Goal: Task Accomplishment & Management: Use online tool/utility

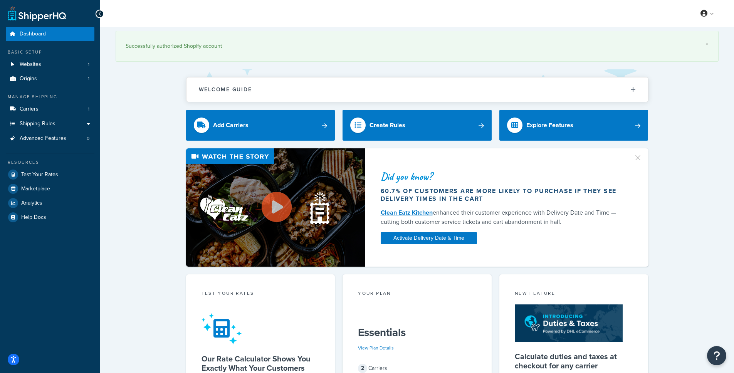
scroll to position [15, 0]
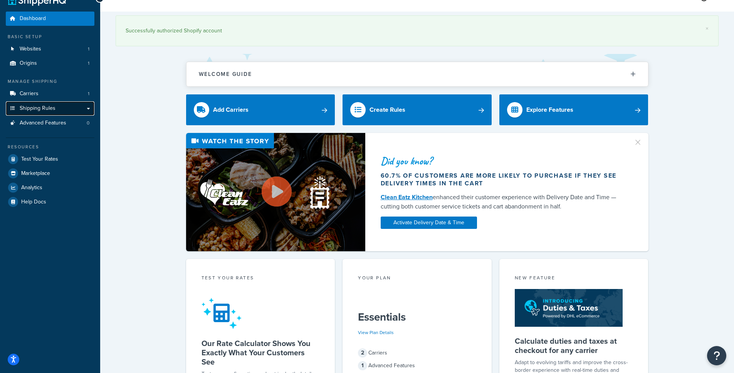
click at [74, 107] on link "Shipping Rules" at bounding box center [50, 108] width 89 height 14
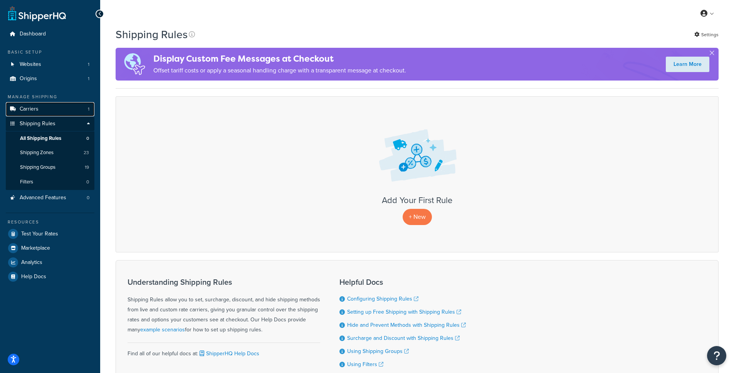
click at [80, 109] on link "Carriers 1" at bounding box center [50, 109] width 89 height 14
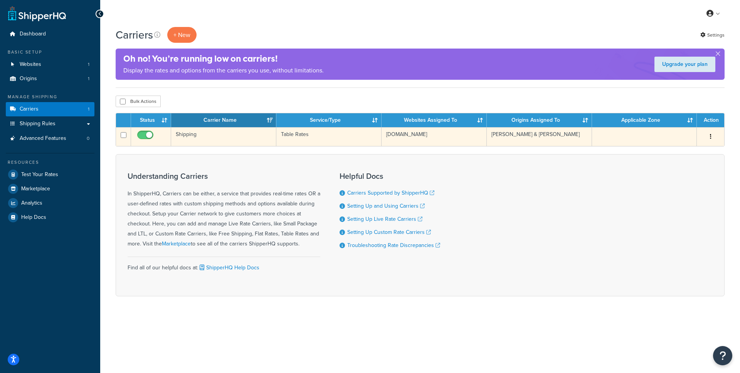
click at [190, 133] on td "Shipping" at bounding box center [223, 136] width 105 height 19
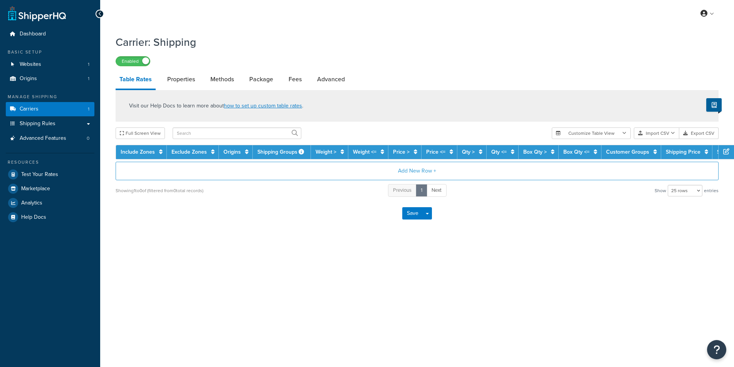
select select "25"
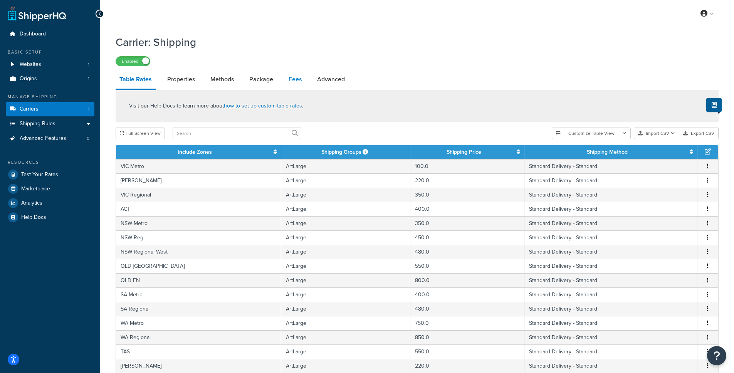
click at [290, 83] on link "Fees" at bounding box center [295, 79] width 21 height 18
select select "AFTER"
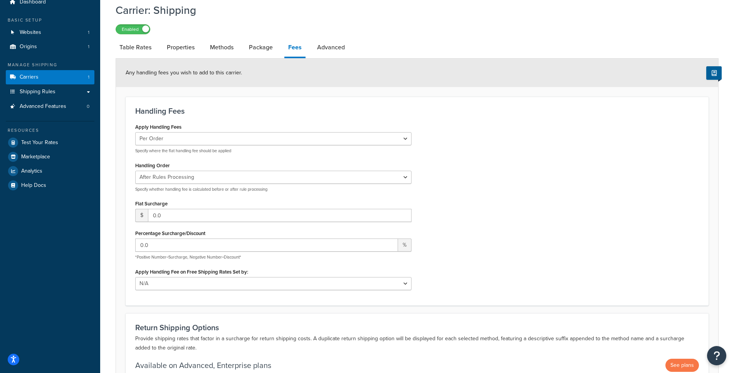
scroll to position [35, 0]
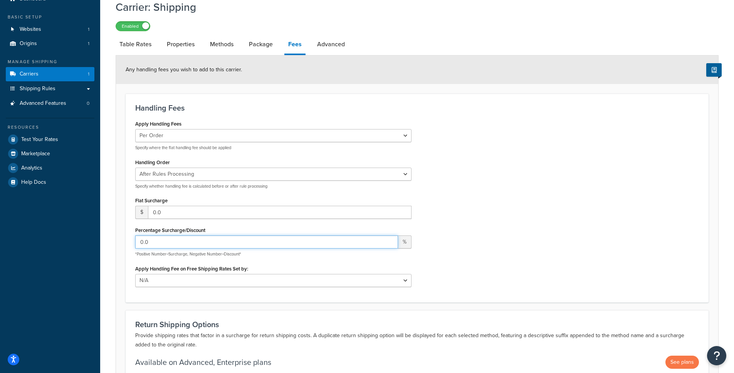
drag, startPoint x: 153, startPoint y: 243, endPoint x: 137, endPoint y: 244, distance: 16.6
click at [137, 244] on input "0.0" at bounding box center [266, 241] width 263 height 13
type input "20"
click at [568, 224] on div "Apply Handling Fees Per Order Per Item Per Package Specify where the flat handl…" at bounding box center [416, 205] width 575 height 174
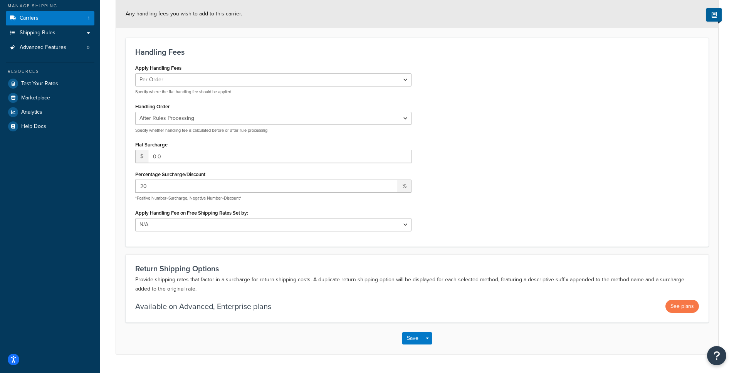
scroll to position [112, 0]
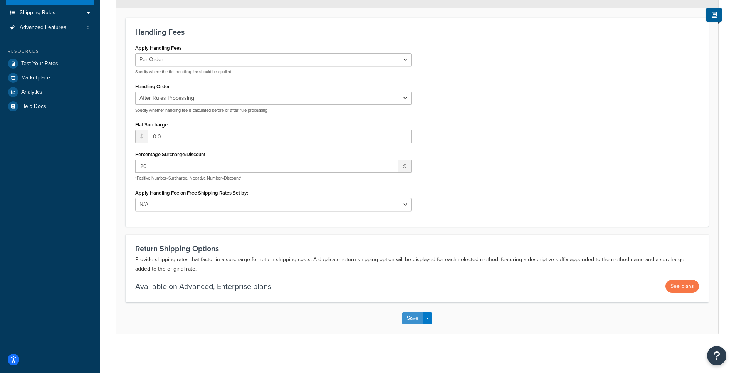
click at [417, 318] on button "Save" at bounding box center [412, 318] width 21 height 12
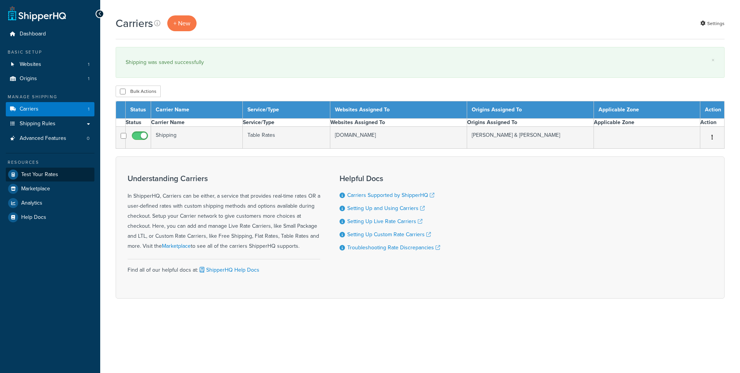
click at [40, 172] on span "Test Your Rates" at bounding box center [39, 175] width 37 height 7
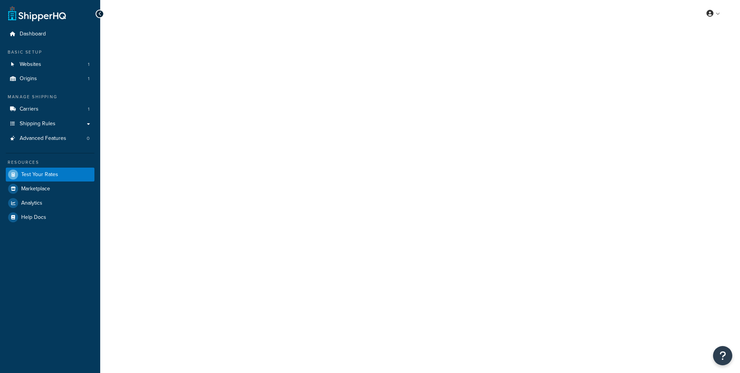
select select "TX"
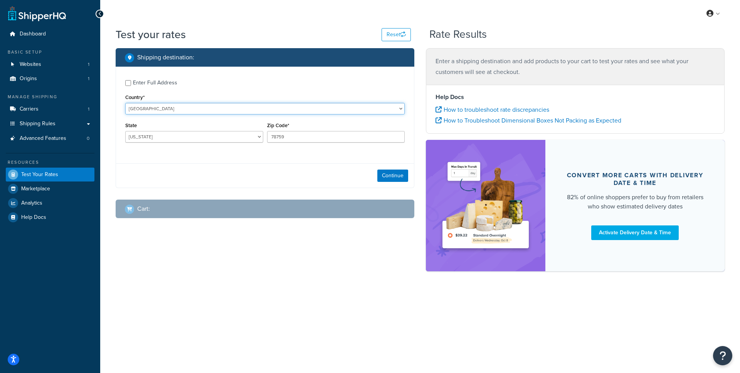
click at [166, 106] on select "United States United Kingdom Afghanistan Åland Islands Albania Algeria American…" at bounding box center [264, 109] width 279 height 12
select select "AU"
click at [125, 103] on select "United States United Kingdom Afghanistan Åland Islands Albania Algeria American…" at bounding box center [264, 109] width 279 height 12
click at [164, 136] on div "Dashboard Basic Setup Websites 1 Origins 1 Manage Shipping Carriers 1 Shipping …" at bounding box center [370, 186] width 740 height 373
click at [166, 142] on select "Australian Capital Territory New South Wales Northern Territory Queensland Sout…" at bounding box center [194, 137] width 138 height 12
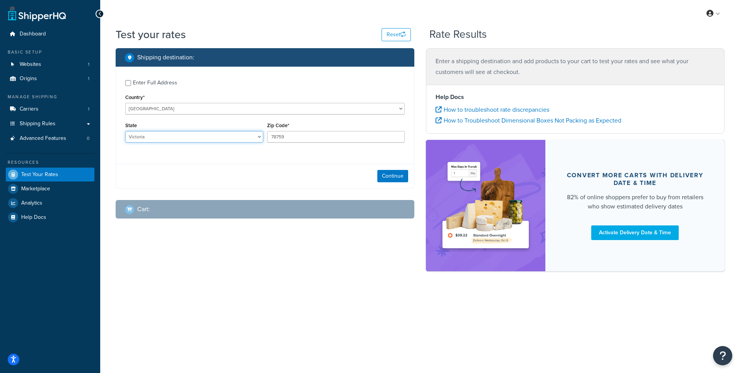
click at [125, 131] on select "Australian Capital Territory New South Wales Northern Territory Queensland Sout…" at bounding box center [194, 137] width 138 height 12
click at [286, 136] on input "78759" at bounding box center [336, 137] width 138 height 12
select select "ACT"
click at [286, 136] on input "78759" at bounding box center [336, 137] width 138 height 12
type input "3000"
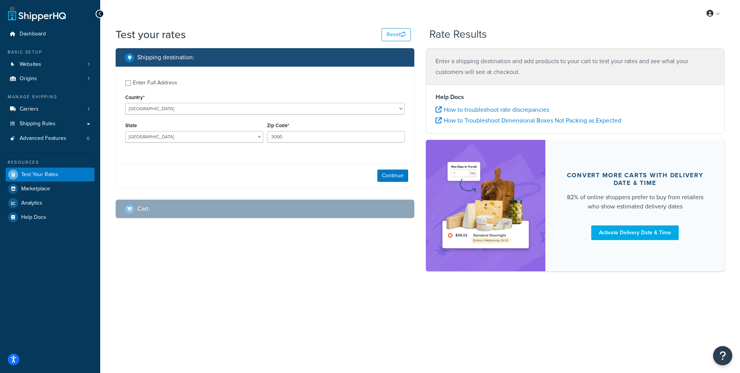
click at [352, 153] on div "Enter Full Address Country* United States United Kingdom Afghanistan Åland Isla…" at bounding box center [265, 112] width 298 height 91
click at [407, 178] on button "Continue" at bounding box center [392, 176] width 31 height 12
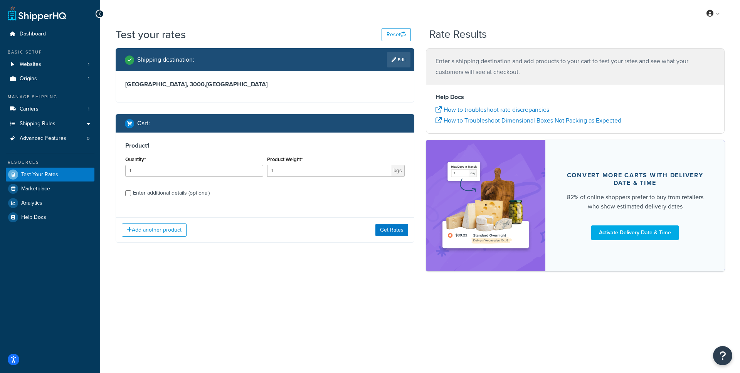
click at [143, 197] on div "Enter additional details (optional)" at bounding box center [171, 193] width 77 height 11
click at [131, 196] on input "Enter additional details (optional)" at bounding box center [128, 193] width 6 height 6
checkbox input "true"
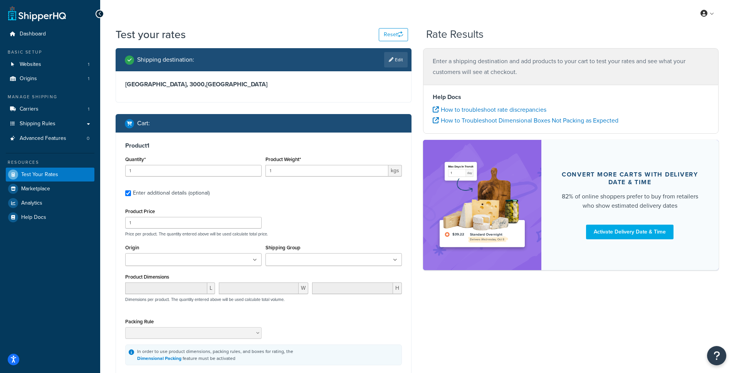
click at [326, 256] on input "Shipping Group" at bounding box center [302, 260] width 68 height 8
type input "xsm"
click at [349, 223] on div "Product Price 1 Price per product. The quantity entered above will be used calc…" at bounding box center [263, 221] width 281 height 30
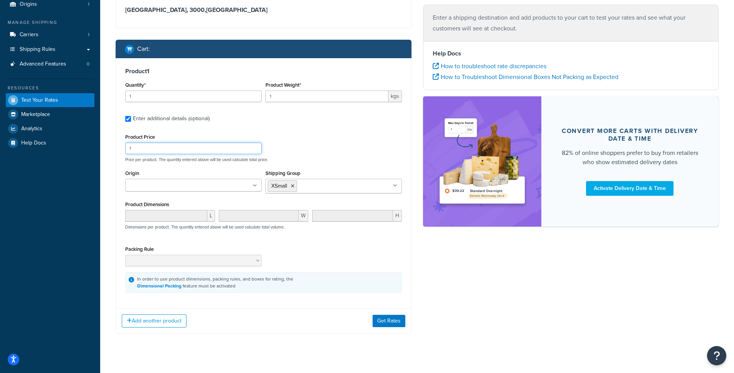
scroll to position [86, 0]
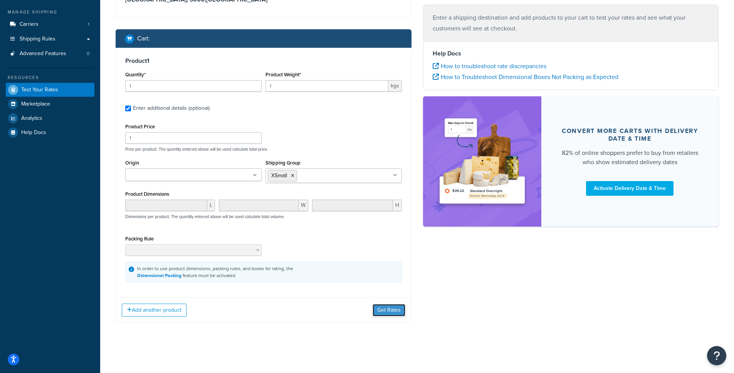
click at [388, 311] on button "Get Rates" at bounding box center [389, 310] width 33 height 12
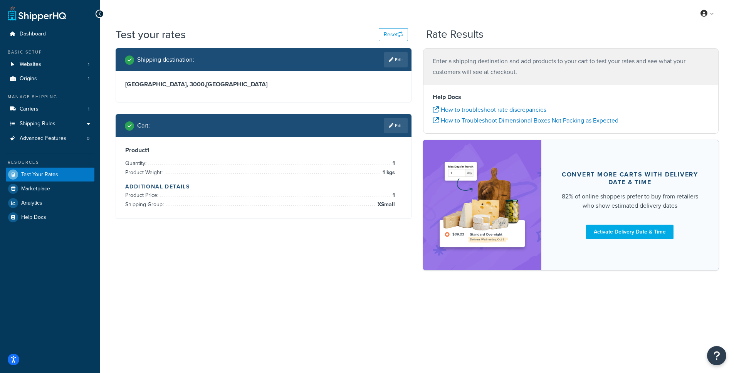
scroll to position [0, 0]
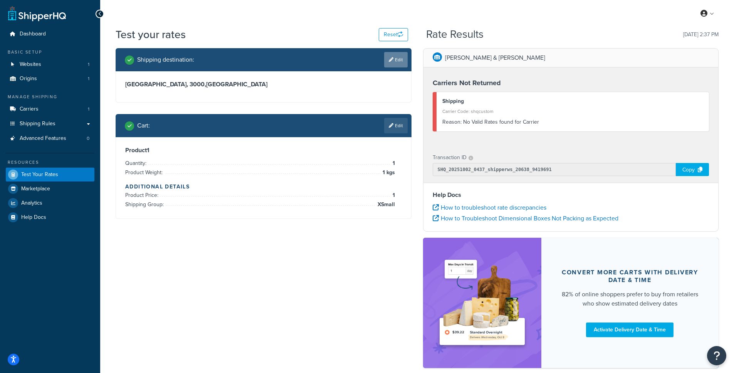
click at [395, 60] on link "Edit" at bounding box center [396, 59] width 24 height 15
select select "AU"
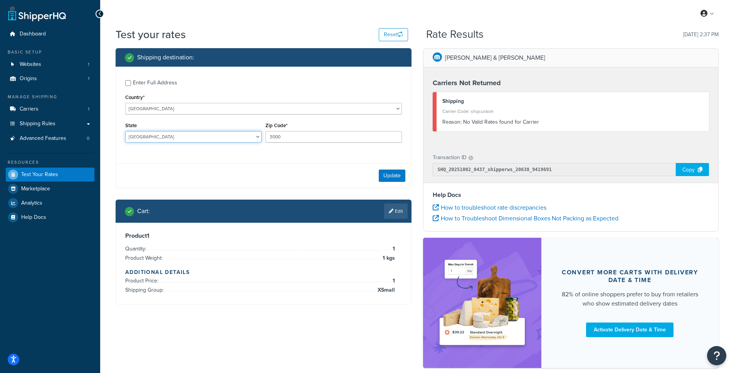
click at [148, 137] on select "Australian Capital Territory New South Wales Northern Territory Queensland Sout…" at bounding box center [193, 137] width 136 height 12
select select "VIC"
click at [125, 131] on select "Australian Capital Territory New South Wales Northern Territory Queensland Sout…" at bounding box center [193, 137] width 136 height 12
click at [394, 174] on button "Update" at bounding box center [392, 176] width 27 height 12
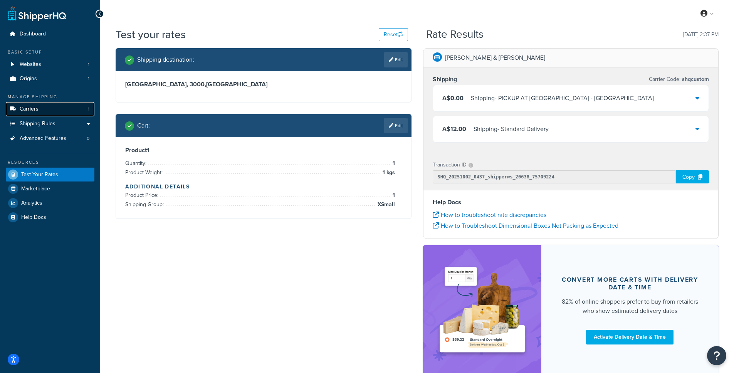
click at [33, 107] on span "Carriers" at bounding box center [29, 109] width 19 height 7
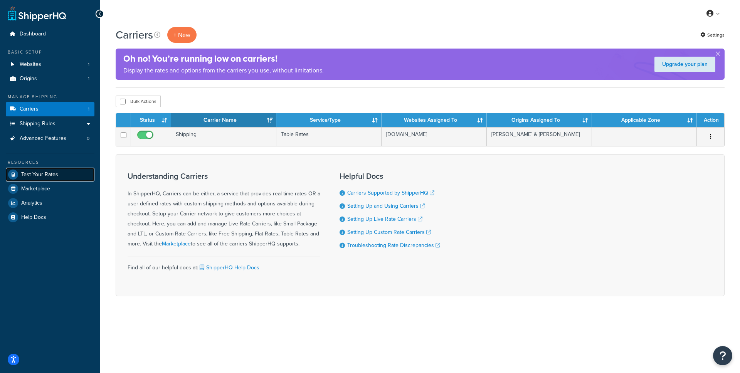
click at [34, 172] on span "Test Your Rates" at bounding box center [39, 175] width 37 height 7
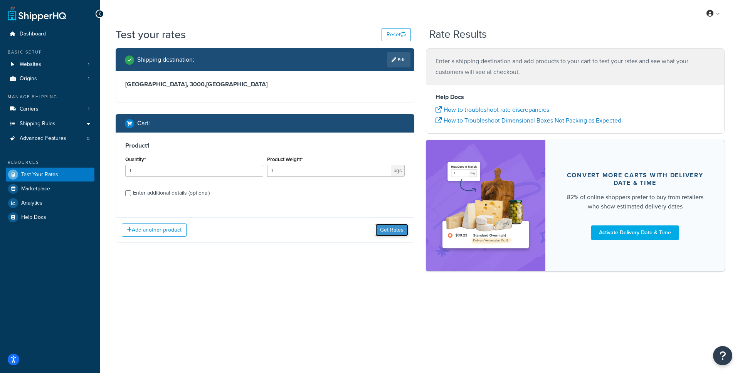
click at [396, 233] on button "Get Rates" at bounding box center [391, 230] width 33 height 12
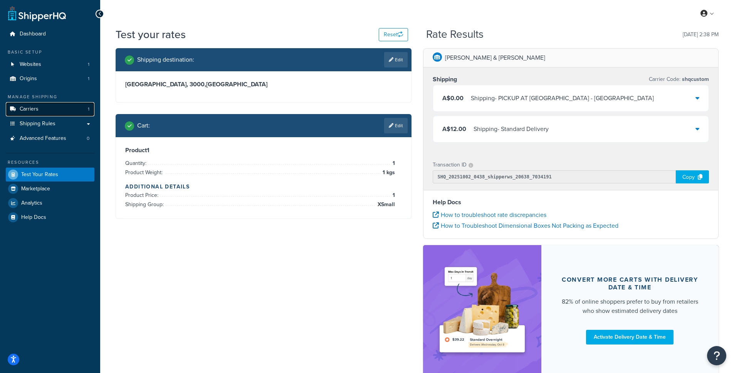
click at [33, 107] on span "Carriers" at bounding box center [29, 109] width 19 height 7
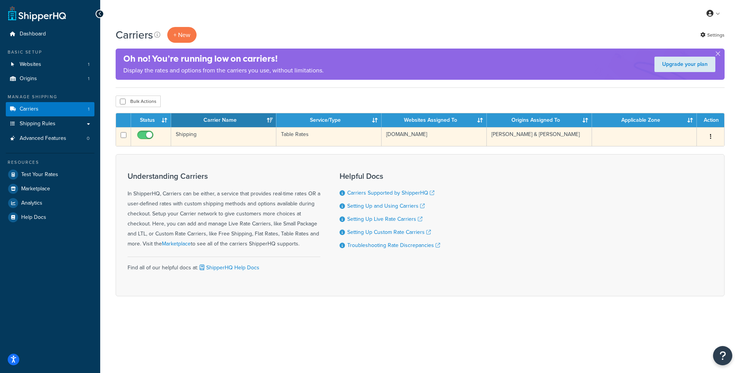
click at [184, 134] on td "Shipping" at bounding box center [223, 136] width 105 height 19
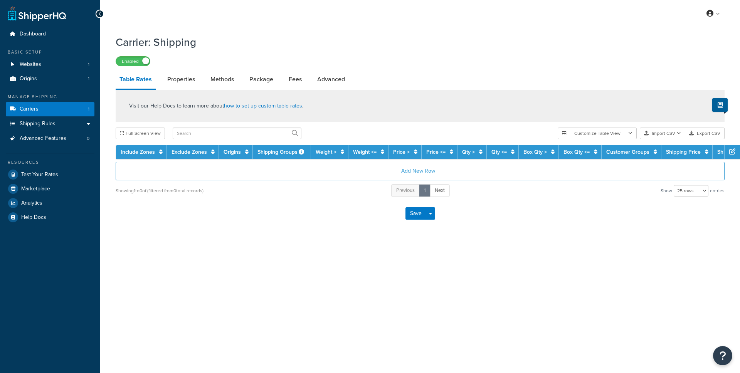
select select "25"
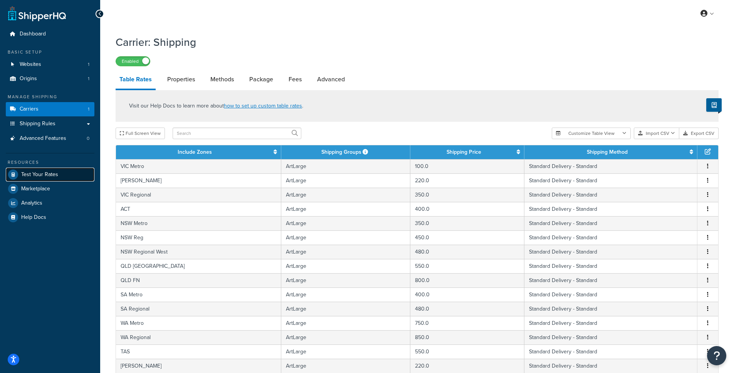
click at [34, 173] on span "Test Your Rates" at bounding box center [39, 175] width 37 height 7
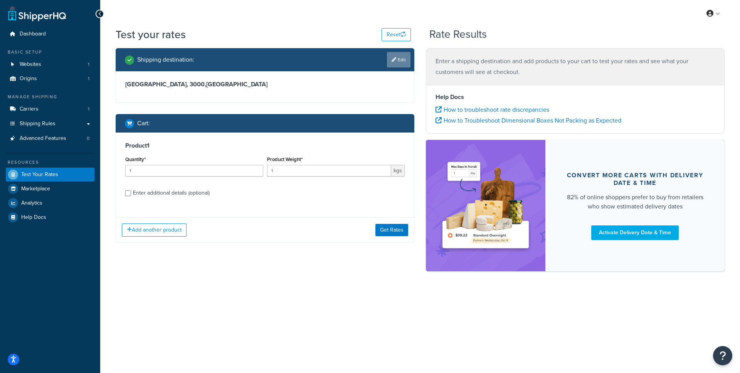
click at [398, 62] on link "Edit" at bounding box center [399, 59] width 24 height 15
select select "AU"
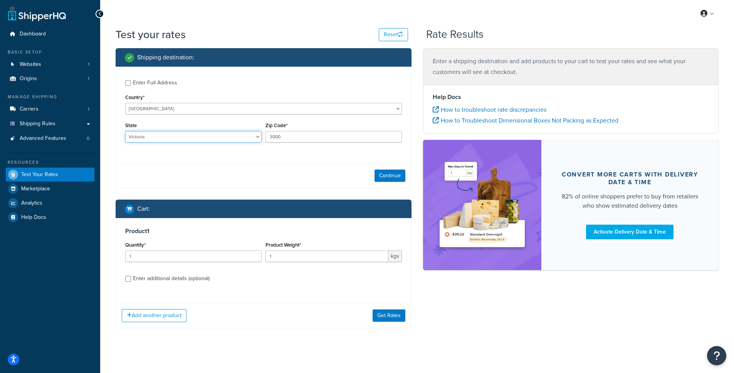
click at [155, 141] on select "Australian Capital Territory New South Wales Northern Territory Queensland Sout…" at bounding box center [193, 137] width 136 height 12
select select "QLD"
click at [125, 131] on select "Australian Capital Territory New South Wales Northern Territory Queensland Sout…" at bounding box center [193, 137] width 136 height 12
click at [280, 138] on input "3000" at bounding box center [334, 137] width 136 height 12
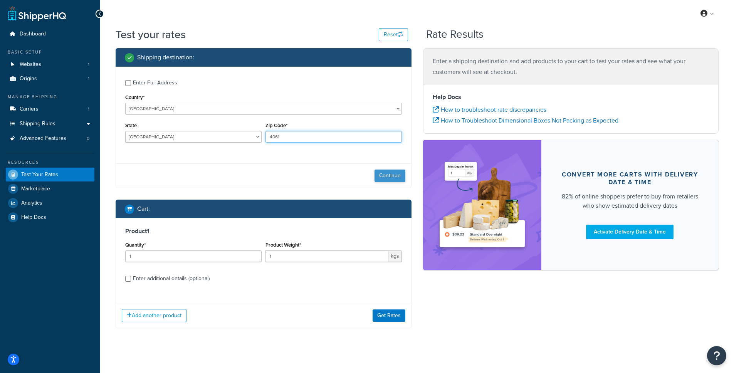
type input "4061"
click at [395, 175] on button "Continue" at bounding box center [390, 176] width 31 height 12
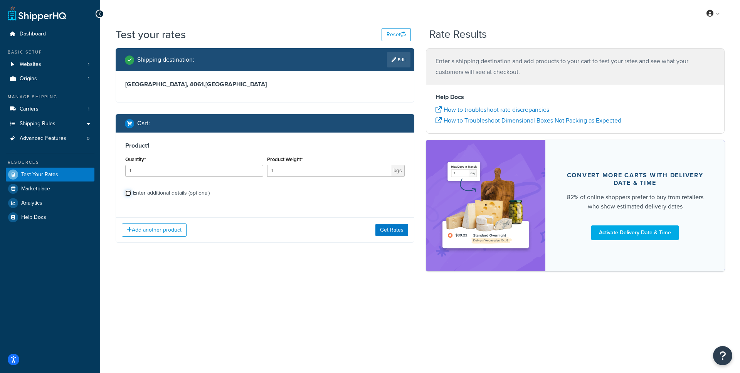
click at [130, 194] on input "Enter additional details (optional)" at bounding box center [128, 193] width 6 height 6
checkbox input "true"
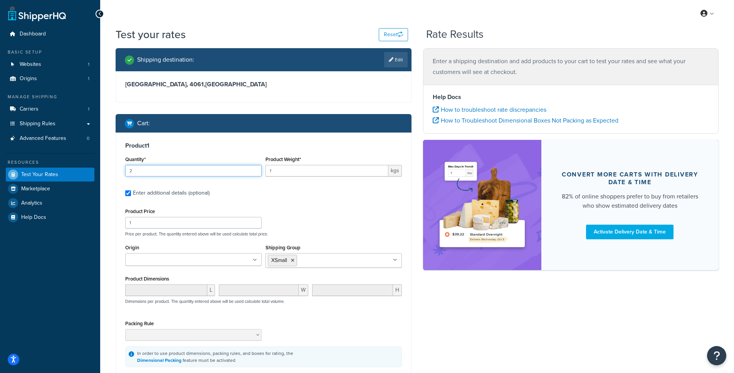
type input "2"
click at [255, 169] on input "2" at bounding box center [193, 171] width 136 height 12
click at [313, 221] on div "Product Price 1 Price per product. The quantity entered above will be used calc…" at bounding box center [263, 221] width 281 height 30
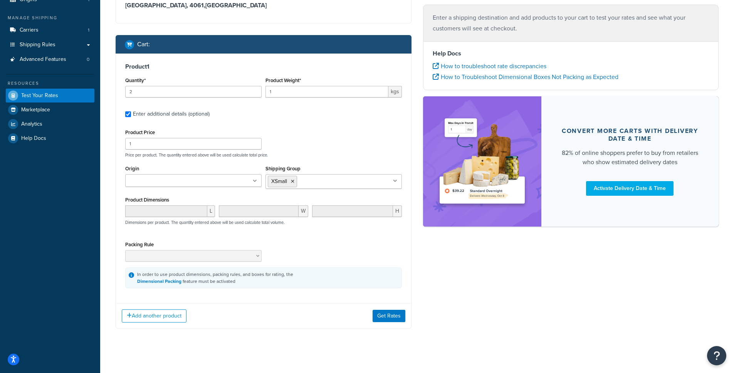
scroll to position [86, 0]
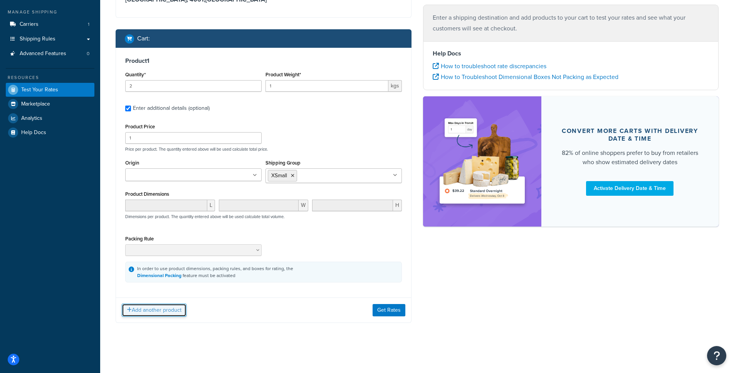
click at [166, 309] on button "Add another product" at bounding box center [154, 310] width 65 height 13
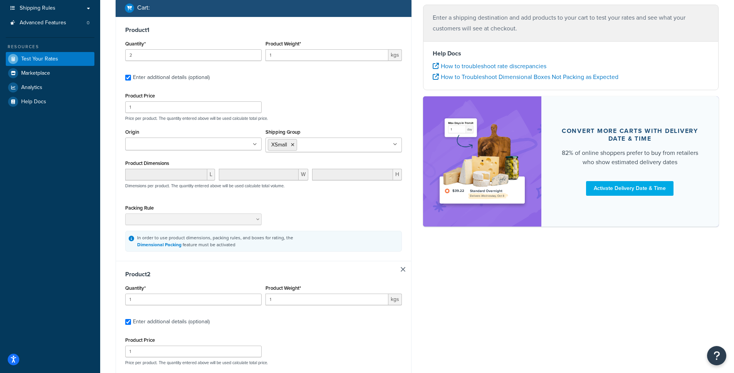
scroll to position [136, 0]
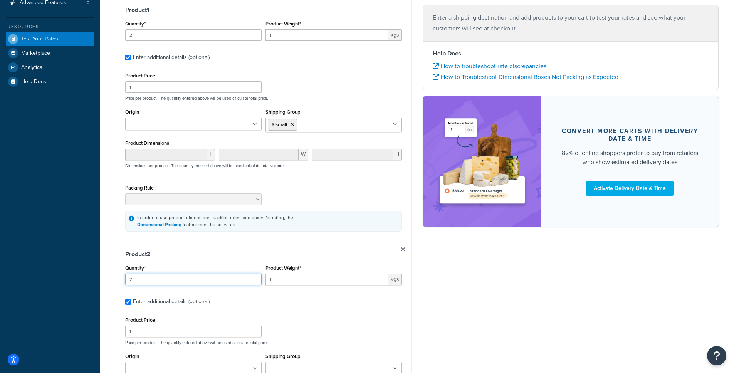
click at [254, 278] on input "2" at bounding box center [193, 280] width 136 height 12
click at [254, 278] on input "3" at bounding box center [193, 280] width 136 height 12
type input "4"
click at [254, 278] on input "4" at bounding box center [193, 280] width 136 height 12
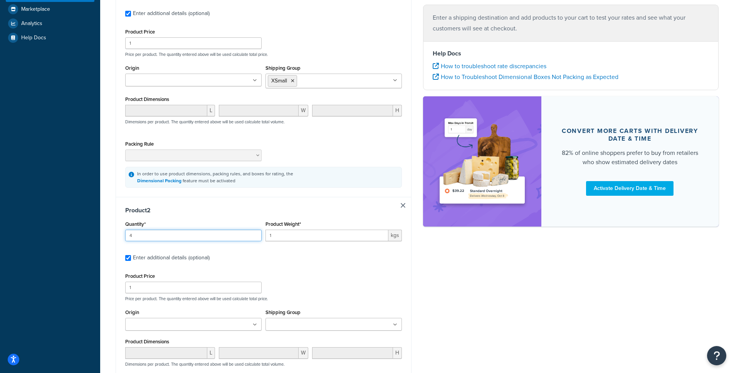
scroll to position [190, 0]
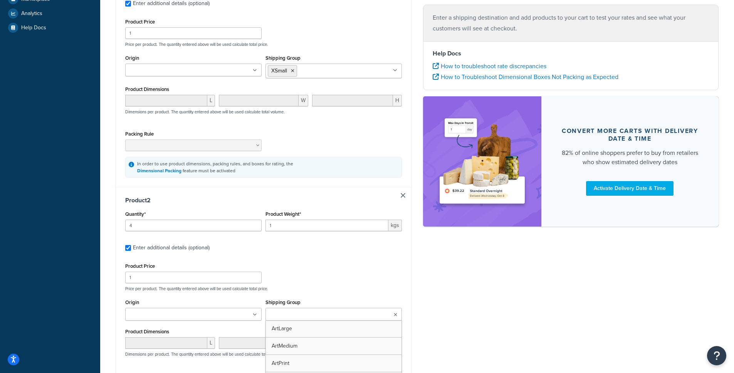
click at [319, 315] on input "Shipping Group" at bounding box center [302, 315] width 68 height 8
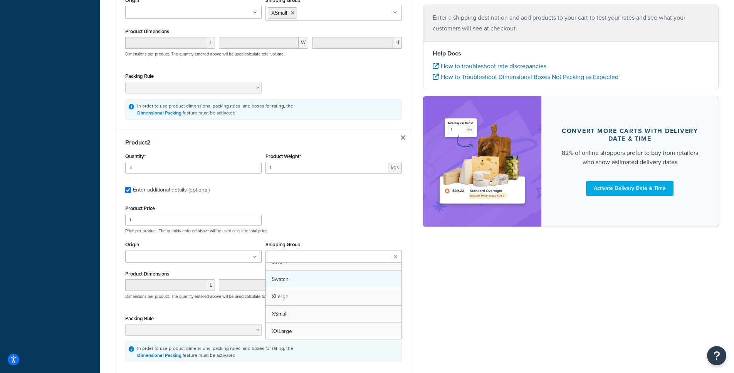
scroll to position [235, 0]
type input "b"
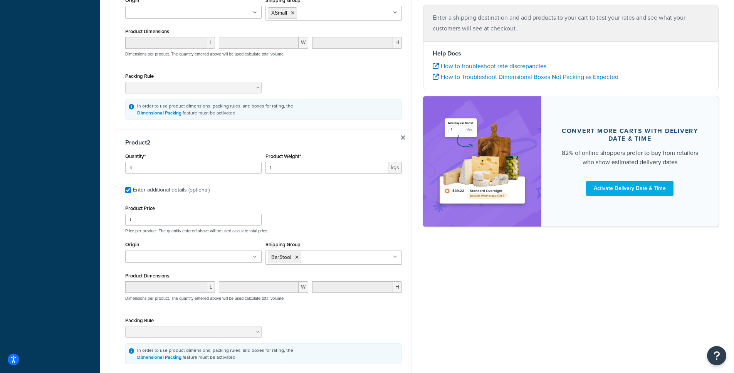
click at [429, 282] on div "Shipping destination : Edit Queensland, 4061 , Australia Cart : Product 1 Quant…" at bounding box center [417, 109] width 615 height 616
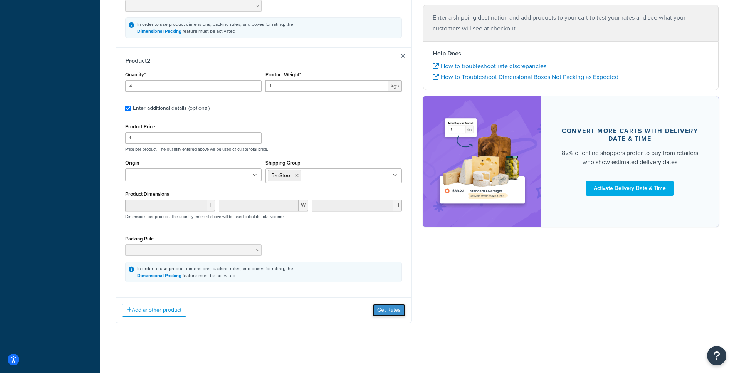
click at [387, 313] on button "Get Rates" at bounding box center [389, 310] width 33 height 12
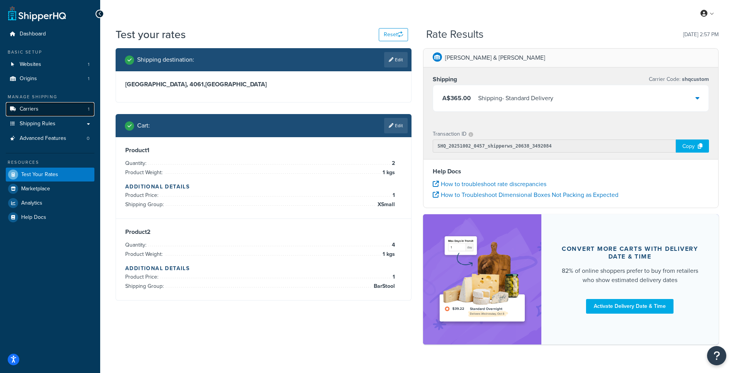
click at [25, 108] on span "Carriers" at bounding box center [29, 109] width 19 height 7
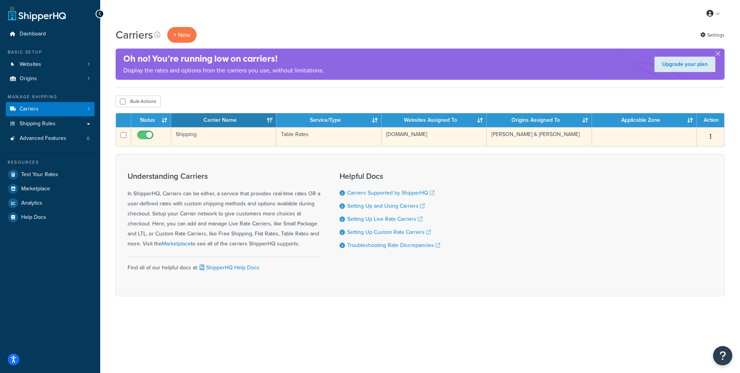
click at [185, 135] on td "Shipping" at bounding box center [223, 136] width 105 height 19
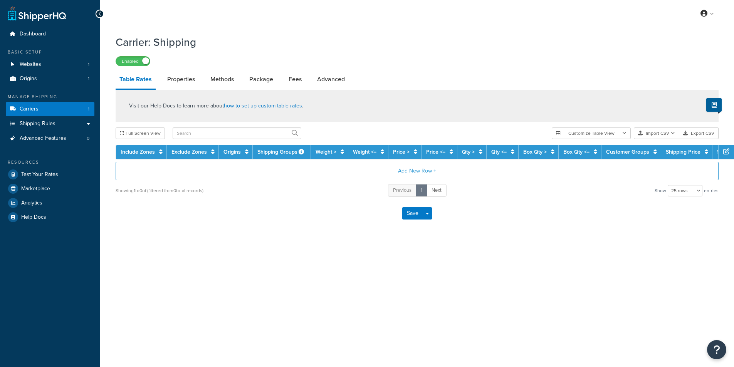
select select "25"
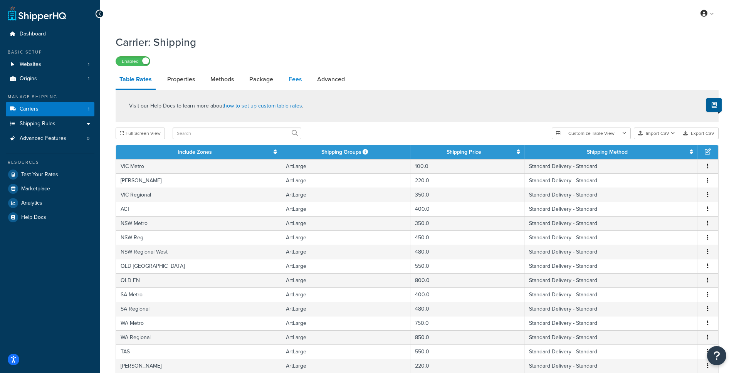
click at [291, 81] on link "Fees" at bounding box center [295, 79] width 21 height 18
select select "AFTER"
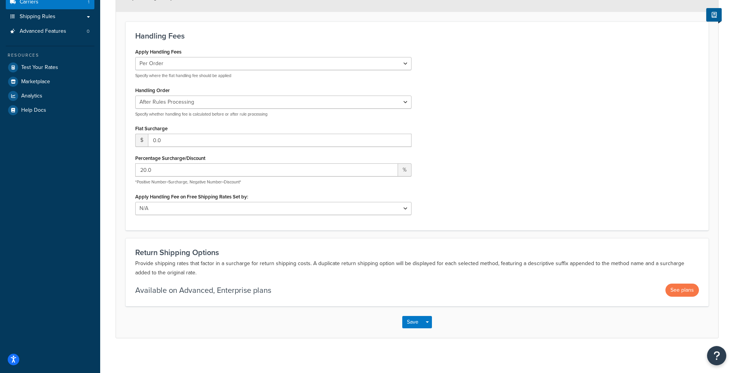
scroll to position [112, 0]
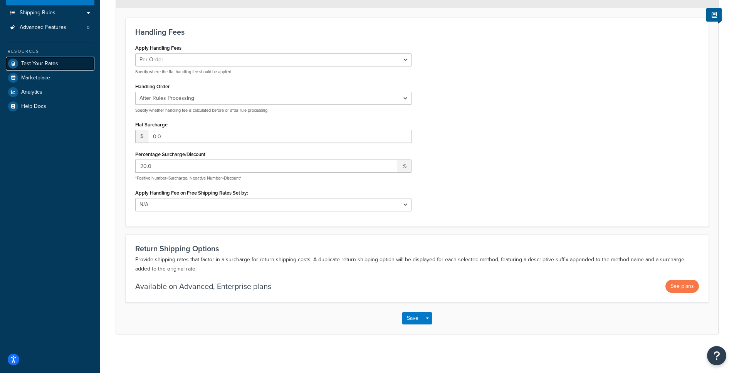
click at [40, 61] on span "Test Your Rates" at bounding box center [39, 64] width 37 height 7
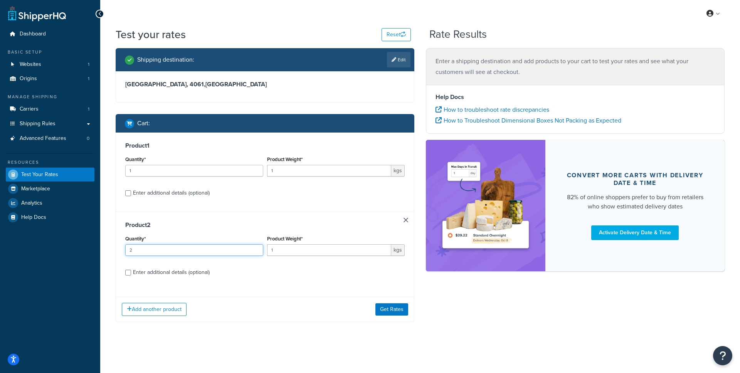
click at [256, 249] on input "2" at bounding box center [194, 250] width 138 height 12
click at [256, 249] on input "3" at bounding box center [194, 250] width 138 height 12
type input "4"
click at [256, 249] on input "4" at bounding box center [194, 250] width 138 height 12
click at [391, 309] on button "Get Rates" at bounding box center [391, 309] width 33 height 12
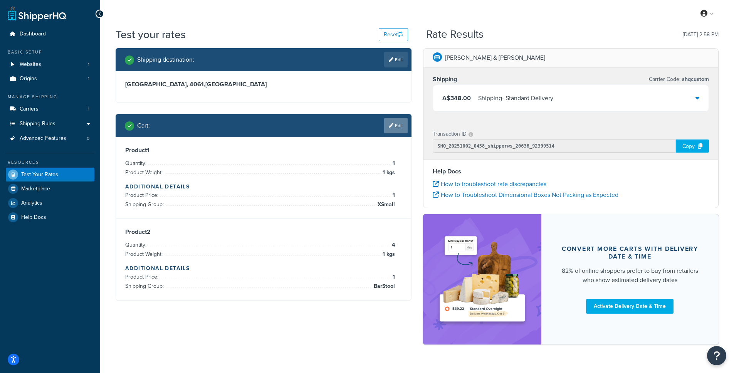
click at [395, 124] on link "Edit" at bounding box center [396, 125] width 24 height 15
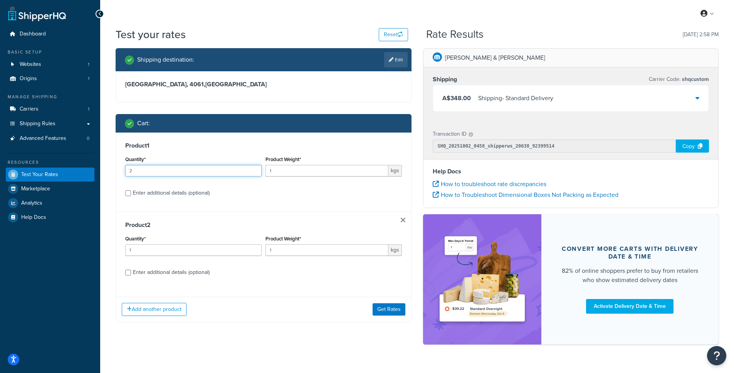
type input "2"
click at [256, 168] on input "2" at bounding box center [193, 171] width 136 height 12
click at [390, 306] on button "Get Rates" at bounding box center [389, 309] width 33 height 12
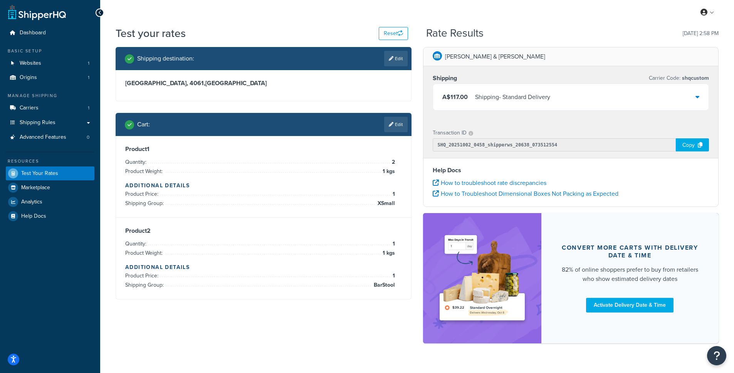
scroll to position [2, 0]
click at [397, 128] on link "Edit" at bounding box center [396, 123] width 24 height 15
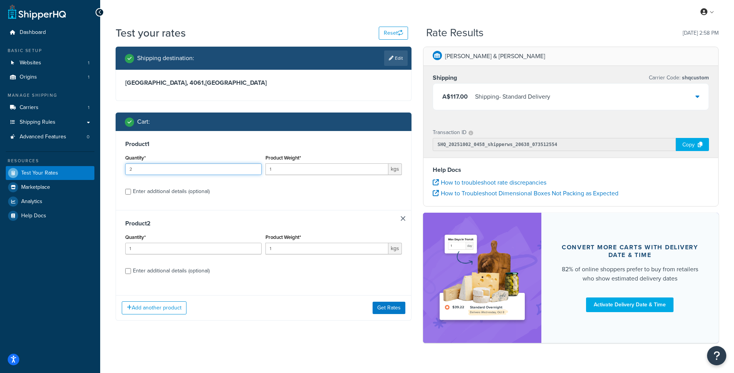
type input "2"
click at [253, 166] on input "2" at bounding box center [193, 169] width 136 height 12
click at [255, 247] on input "2" at bounding box center [193, 249] width 136 height 12
click at [255, 247] on input "3" at bounding box center [193, 249] width 136 height 12
click at [255, 247] on input "4" at bounding box center [193, 249] width 136 height 12
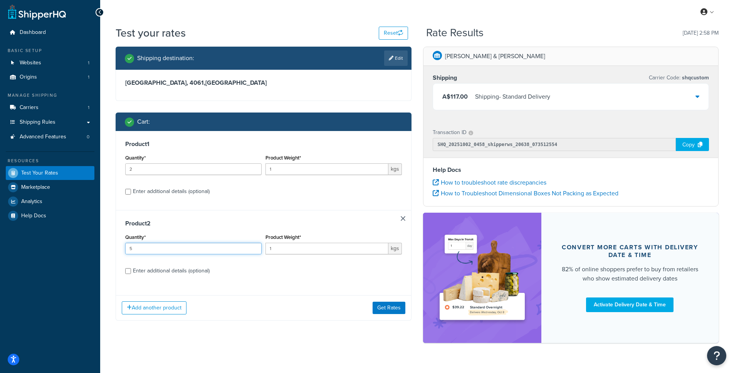
click at [255, 247] on input "5" at bounding box center [193, 249] width 136 height 12
type input "6"
click at [255, 247] on input "6" at bounding box center [193, 249] width 136 height 12
click at [393, 306] on button "Get Rates" at bounding box center [389, 308] width 33 height 12
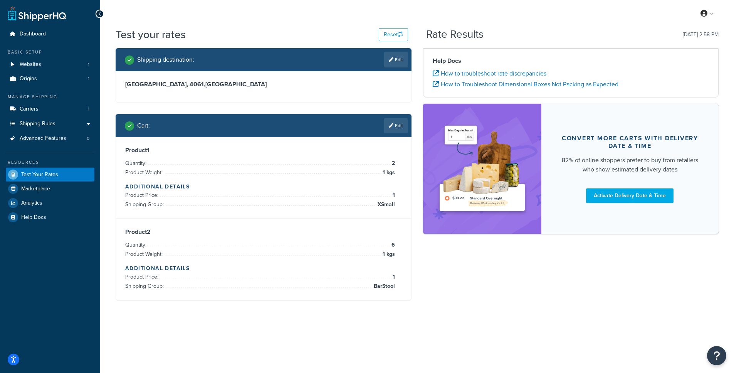
scroll to position [0, 0]
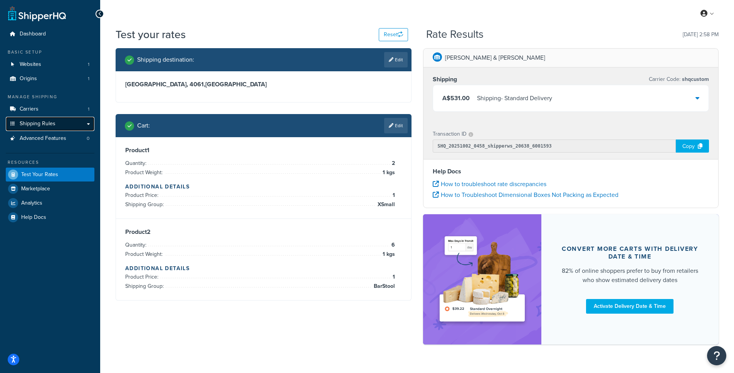
click at [48, 126] on span "Shipping Rules" at bounding box center [38, 124] width 36 height 7
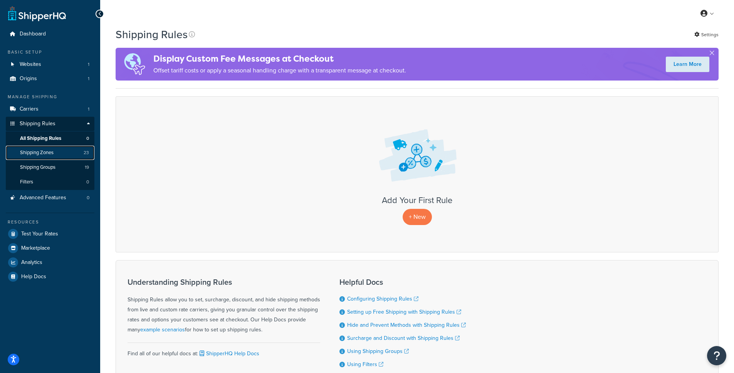
click at [47, 154] on span "Shipping Zones" at bounding box center [37, 153] width 34 height 7
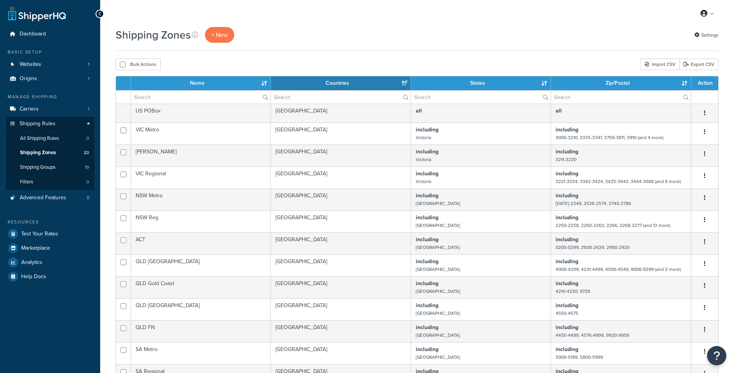
select select "15"
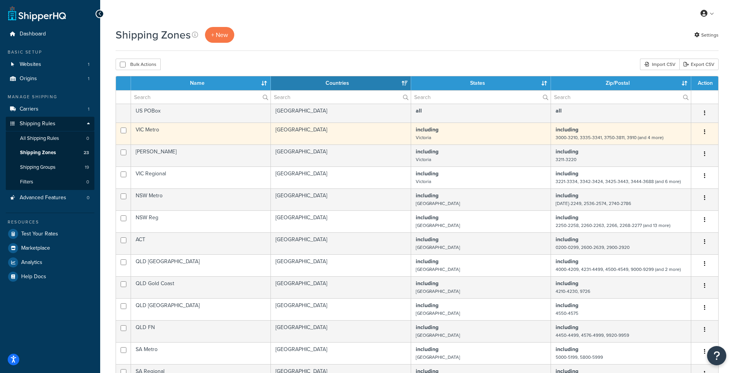
click at [151, 129] on td "VIC Metro" at bounding box center [201, 134] width 140 height 22
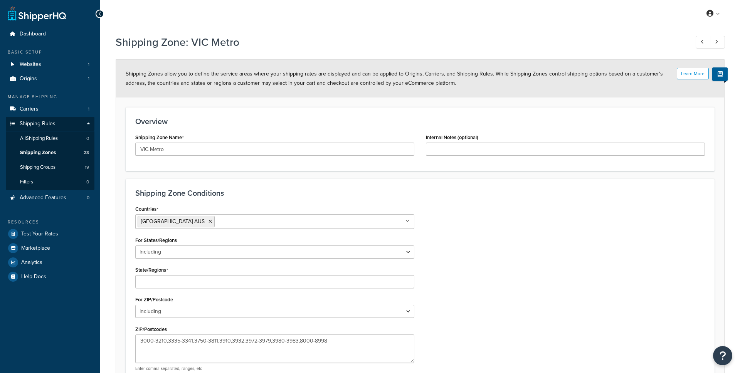
select select "including"
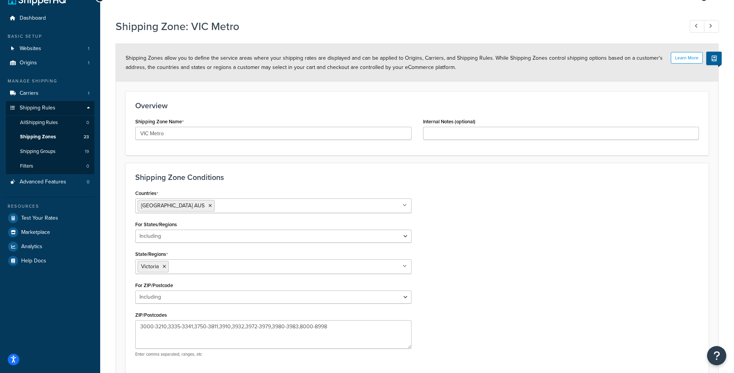
scroll to position [32, 0]
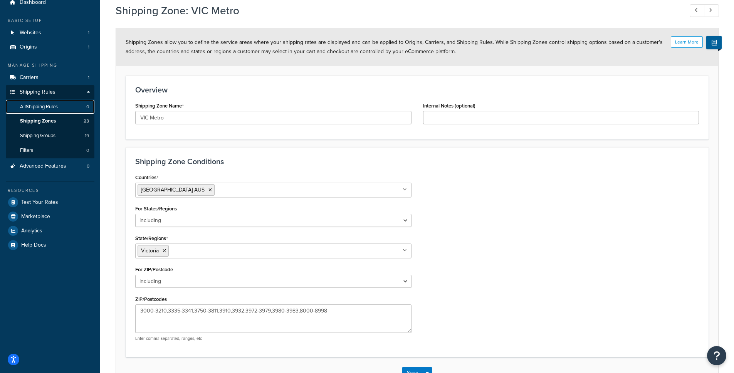
click at [40, 105] on span "All Shipping Rules" at bounding box center [39, 107] width 38 height 7
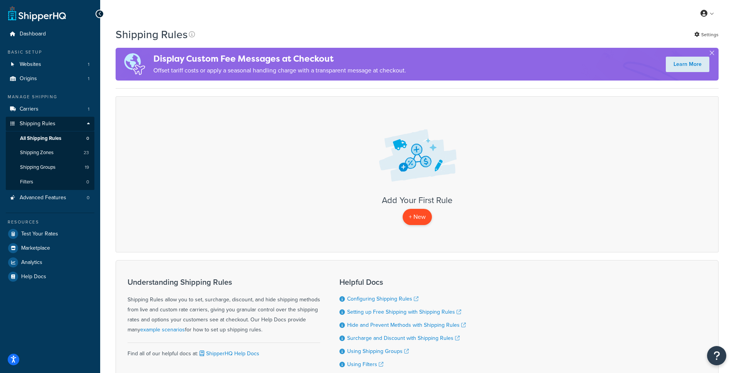
click at [415, 217] on p "+ New" at bounding box center [417, 217] width 29 height 16
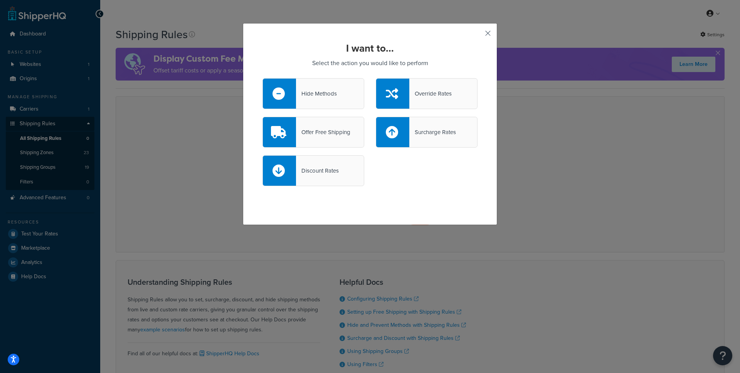
click at [478, 35] on button "button" at bounding box center [477, 36] width 2 height 2
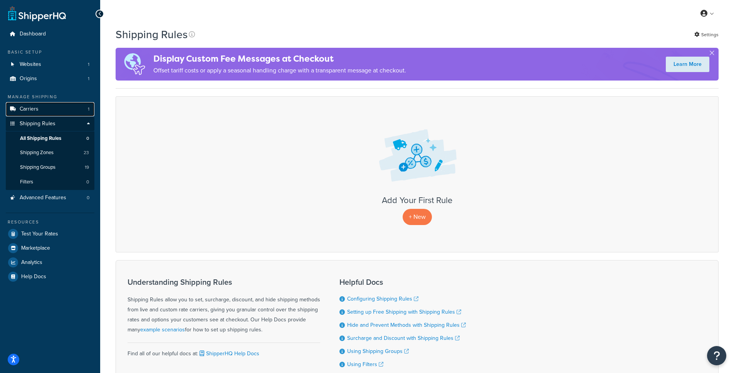
click at [32, 108] on span "Carriers" at bounding box center [29, 109] width 19 height 7
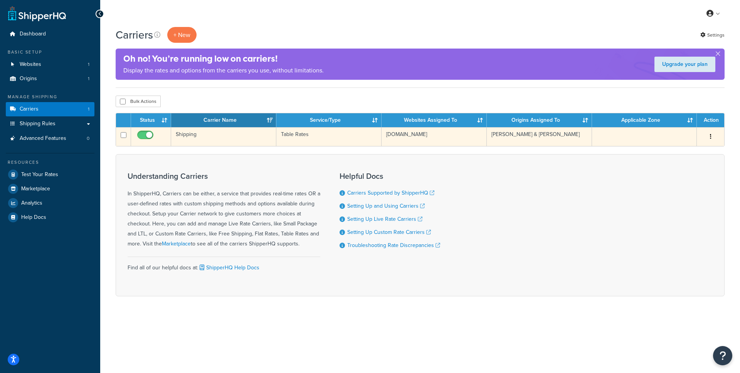
click at [192, 135] on td "Shipping" at bounding box center [223, 136] width 105 height 19
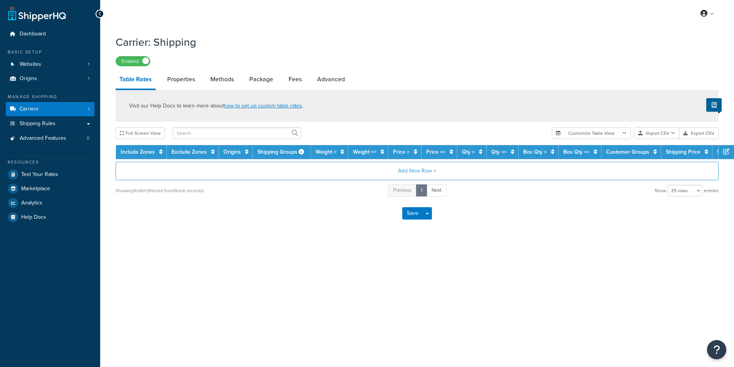
select select "25"
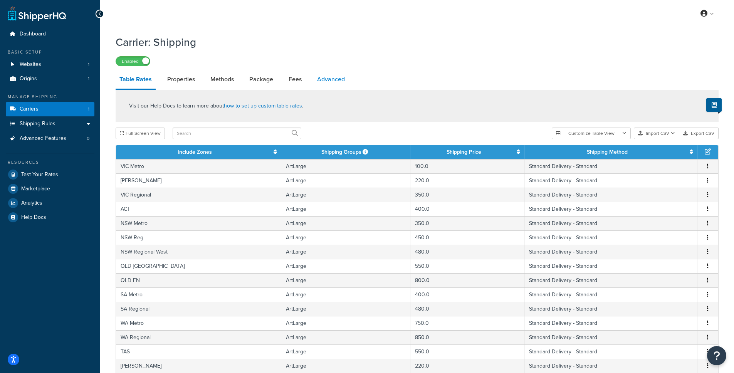
click at [330, 80] on link "Advanced" at bounding box center [330, 79] width 35 height 18
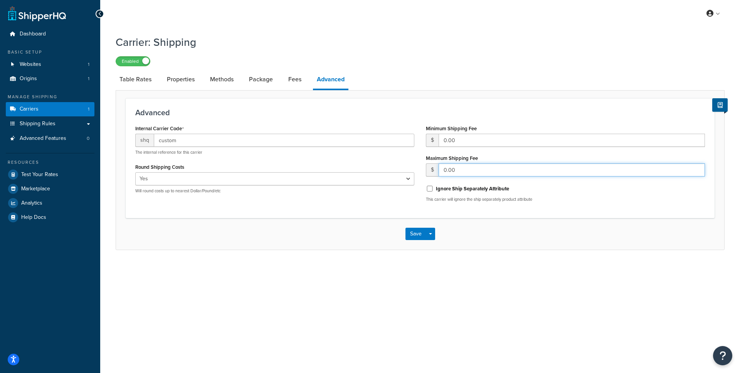
drag, startPoint x: 464, startPoint y: 172, endPoint x: 434, endPoint y: 169, distance: 29.8
click at [434, 169] on div "$ 0.00" at bounding box center [565, 169] width 279 height 13
click at [39, 126] on span "Shipping Rules" at bounding box center [38, 124] width 36 height 7
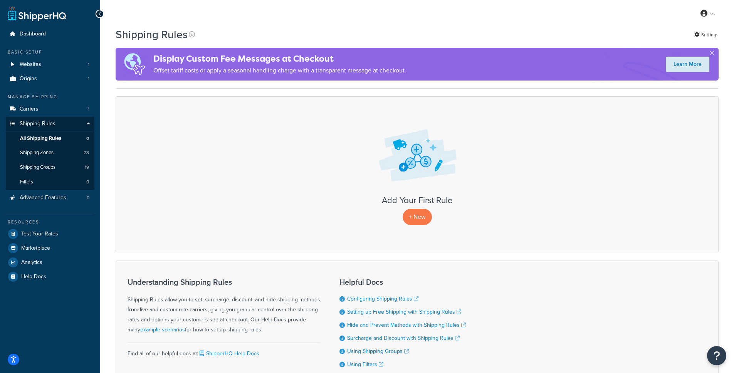
click at [434, 220] on div "+ New" at bounding box center [417, 217] width 587 height 16
click at [424, 219] on p "+ New" at bounding box center [417, 217] width 29 height 16
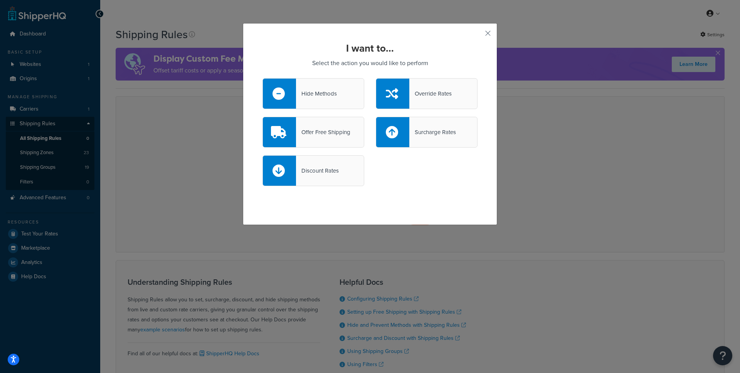
click at [312, 172] on div "Discount Rates" at bounding box center [317, 170] width 43 height 11
click at [0, 0] on input "Discount Rates" at bounding box center [0, 0] width 0 height 0
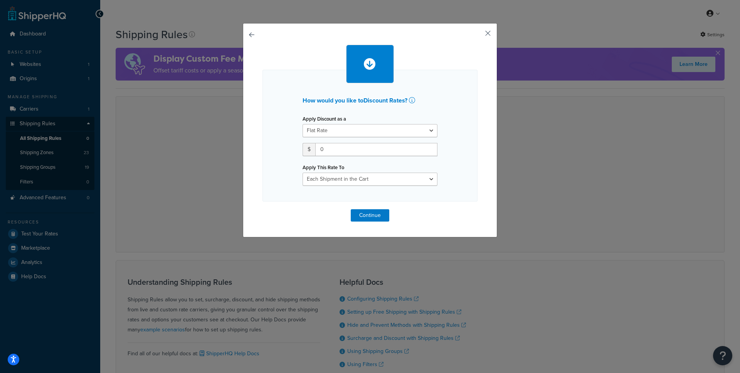
click at [478, 35] on button "button" at bounding box center [477, 36] width 2 height 2
